Goal: Task Accomplishment & Management: Manage account settings

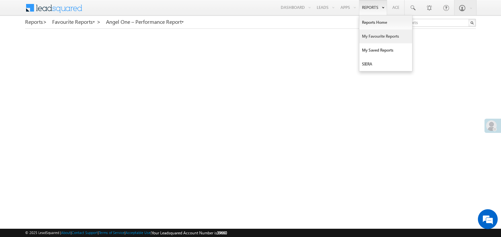
click at [369, 35] on link "My Favourite Reports" at bounding box center [385, 36] width 53 height 14
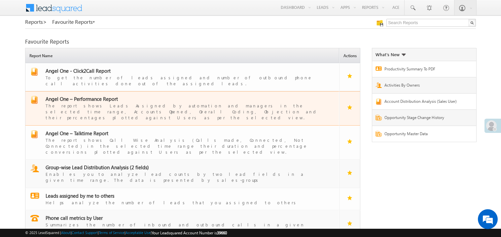
click at [88, 95] on span "Angel One – Performance Report" at bounding box center [82, 98] width 72 height 7
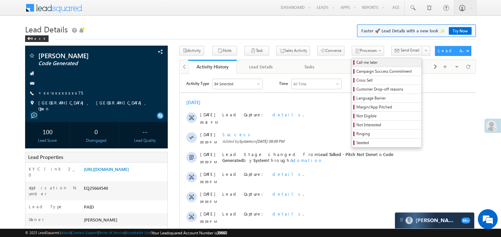
click at [356, 61] on span "Call me later" at bounding box center [387, 62] width 63 height 6
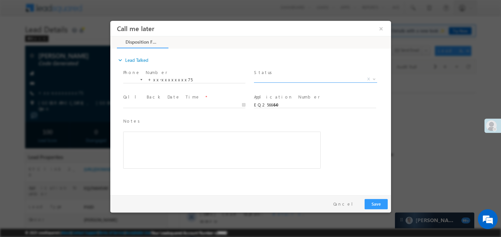
click at [280, 81] on span "X" at bounding box center [315, 79] width 123 height 7
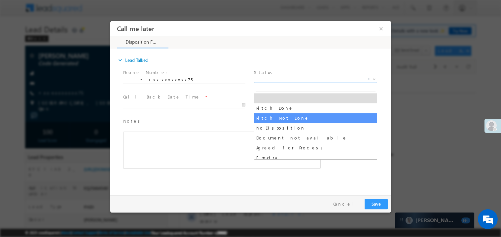
select select "Pitch Not Done"
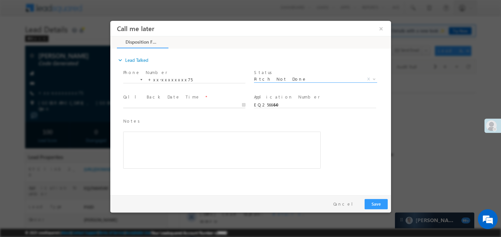
click at [139, 103] on body "Call me later ×" at bounding box center [250, 105] width 281 height 171
type input "08/27/25 9:57 PM"
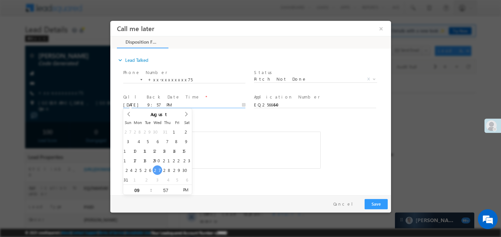
click at [247, 156] on div "Rich Text Editor, 40788eee-0fb2-11ec-a811-0adc8a9d82c2__tab1__section1__Notes__…" at bounding box center [221, 149] width 197 height 37
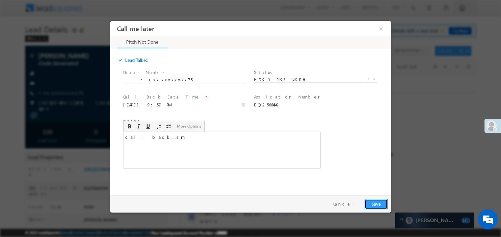
click at [376, 200] on button "Save" at bounding box center [375, 203] width 23 height 10
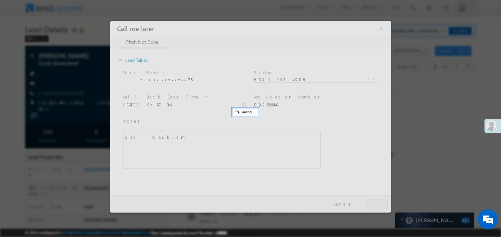
click at [376, 200] on div at bounding box center [250, 115] width 281 height 191
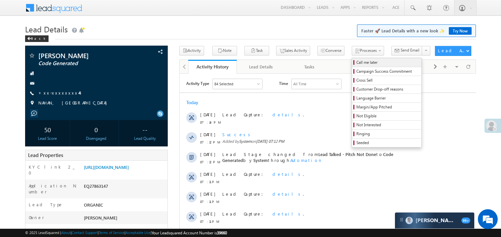
click at [356, 61] on span "Call me later" at bounding box center [387, 62] width 63 height 6
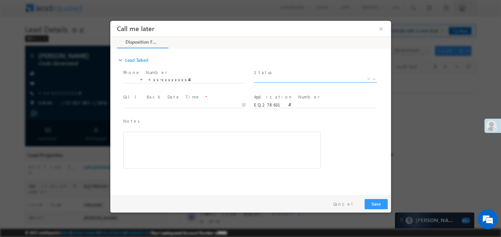
click at [290, 76] on span "X" at bounding box center [315, 79] width 123 height 7
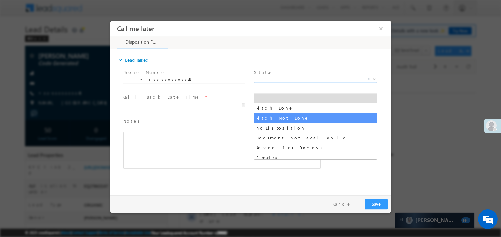
select select "Pitch Not Done"
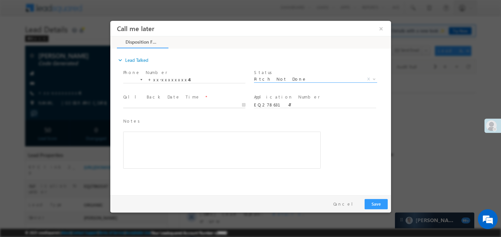
click at [146, 106] on body "Call me later ×" at bounding box center [250, 105] width 281 height 171
type input "08/27/25 9:58 PM"
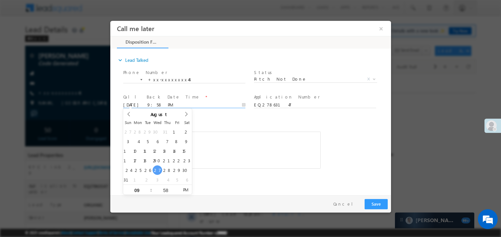
click at [234, 143] on div "Rich Text Editor, 40788eee-0fb2-11ec-a811-0adc8a9d82c2__tab1__section1__Notes__…" at bounding box center [221, 149] width 197 height 37
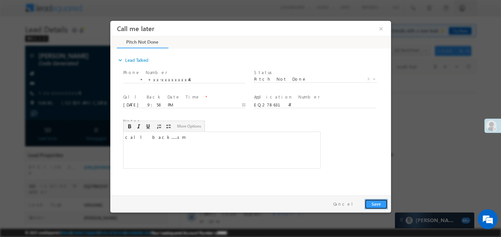
click at [380, 203] on button "Save" at bounding box center [375, 203] width 23 height 10
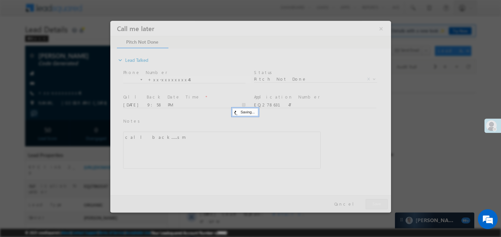
click at [380, 203] on div at bounding box center [250, 115] width 281 height 191
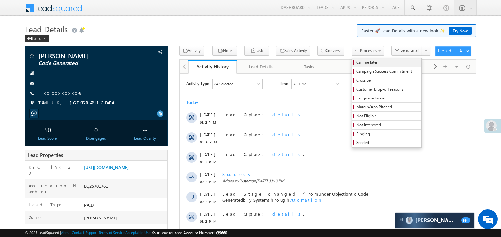
click at [356, 63] on span "Call me later" at bounding box center [387, 62] width 63 height 6
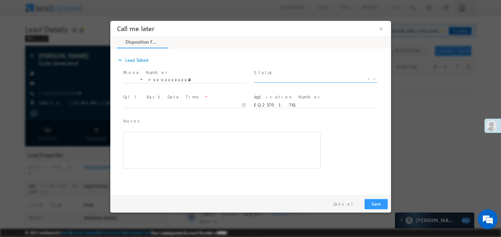
click at [286, 78] on span "X" at bounding box center [315, 79] width 123 height 7
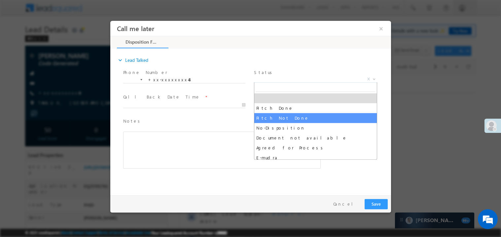
select select "Pitch Not Done"
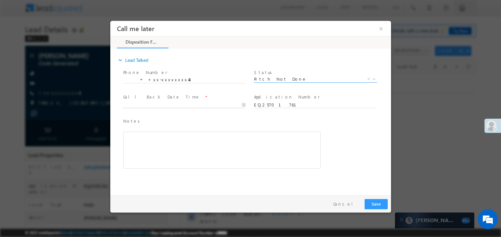
click at [144, 105] on body "Call me later ×" at bounding box center [250, 105] width 281 height 171
type input "08/27/25 9:58 PM"
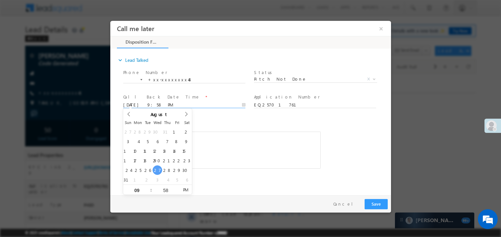
click at [223, 154] on div "Rich Text Editor, 40788eee-0fb2-11ec-a811-0adc8a9d82c2__tab1__section1__Notes__…" at bounding box center [221, 149] width 197 height 37
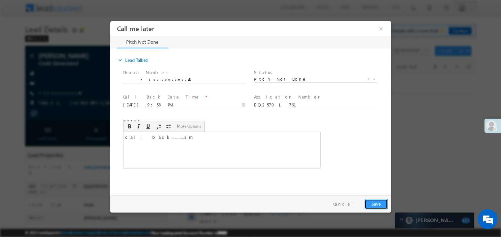
click at [376, 208] on button "Save" at bounding box center [375, 203] width 23 height 10
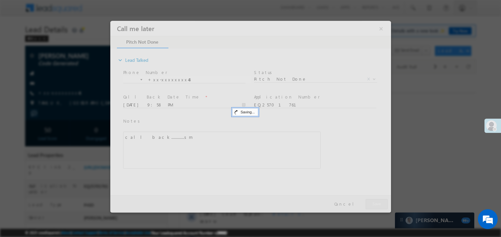
click at [376, 208] on div at bounding box center [250, 115] width 281 height 191
